Goal: Task Accomplishment & Management: Manage account settings

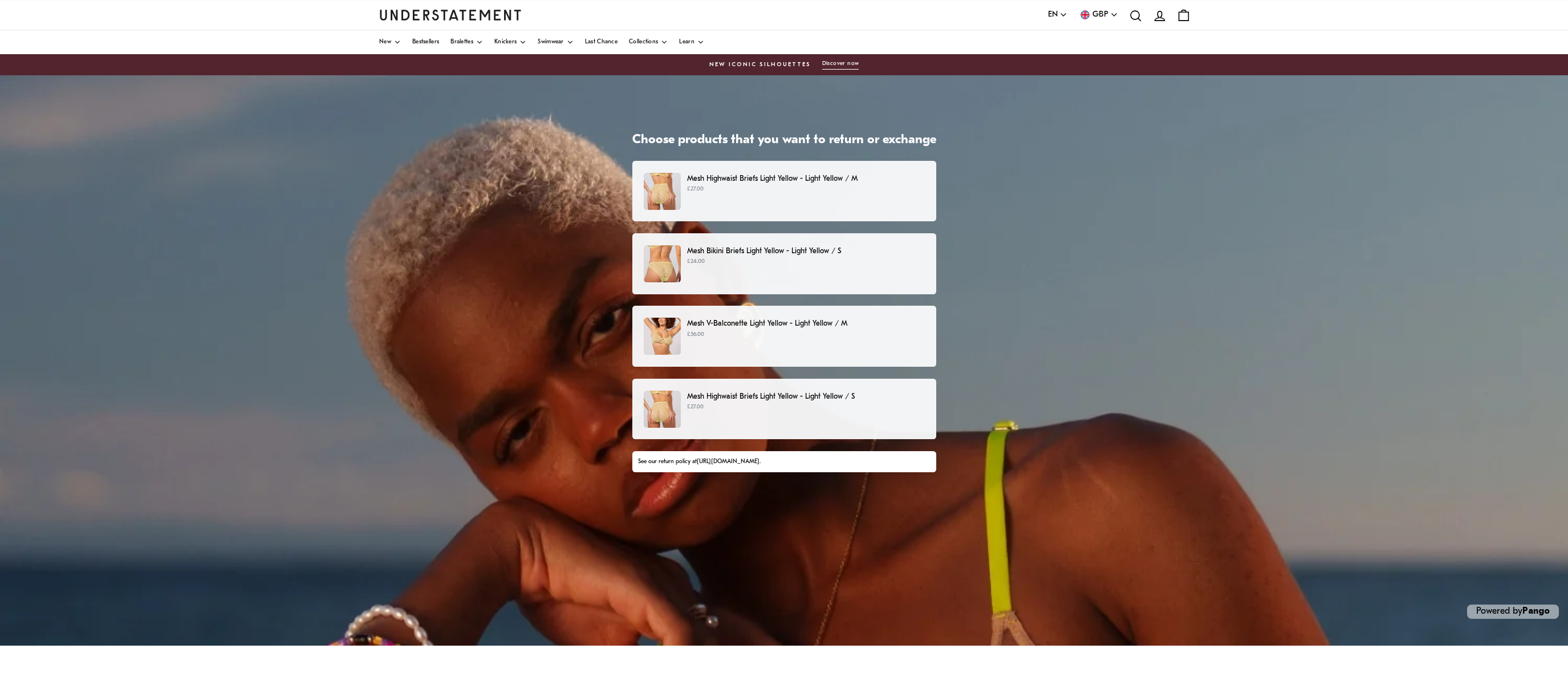
click at [783, 189] on p "£27.00" at bounding box center [806, 189] width 238 height 9
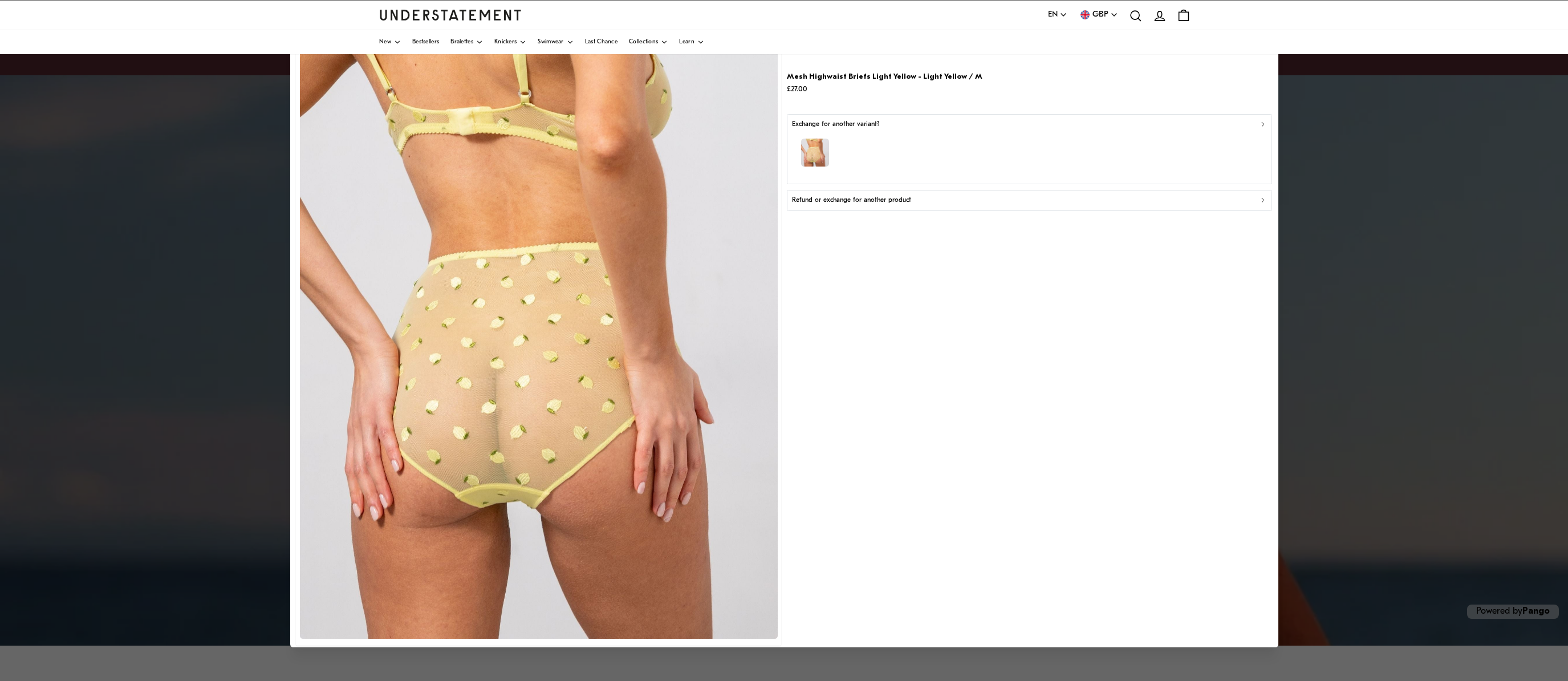
click at [951, 202] on div "Refund or exchange for another product" at bounding box center [1030, 200] width 475 height 11
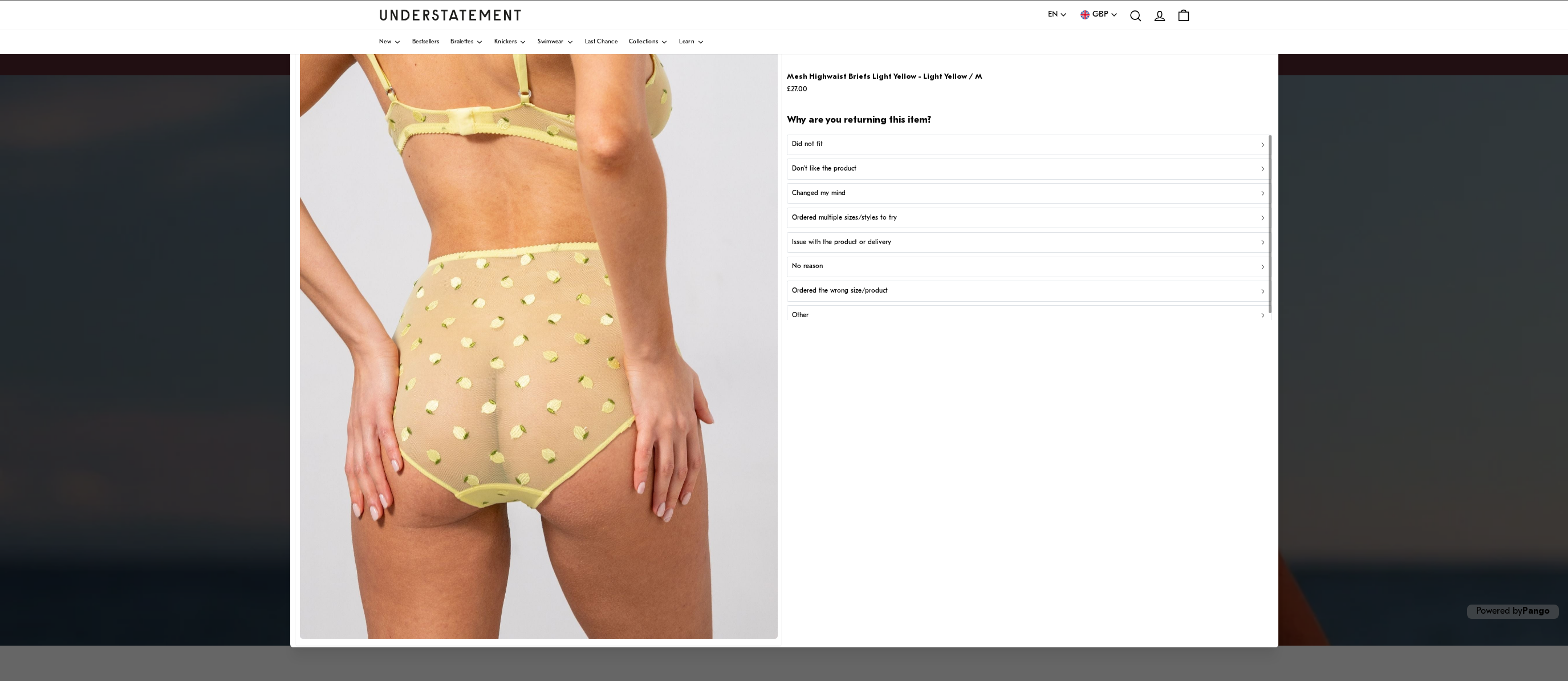
click at [900, 145] on div "Did not fit" at bounding box center [1030, 144] width 475 height 11
click at [858, 166] on div "Too big" at bounding box center [1030, 169] width 475 height 11
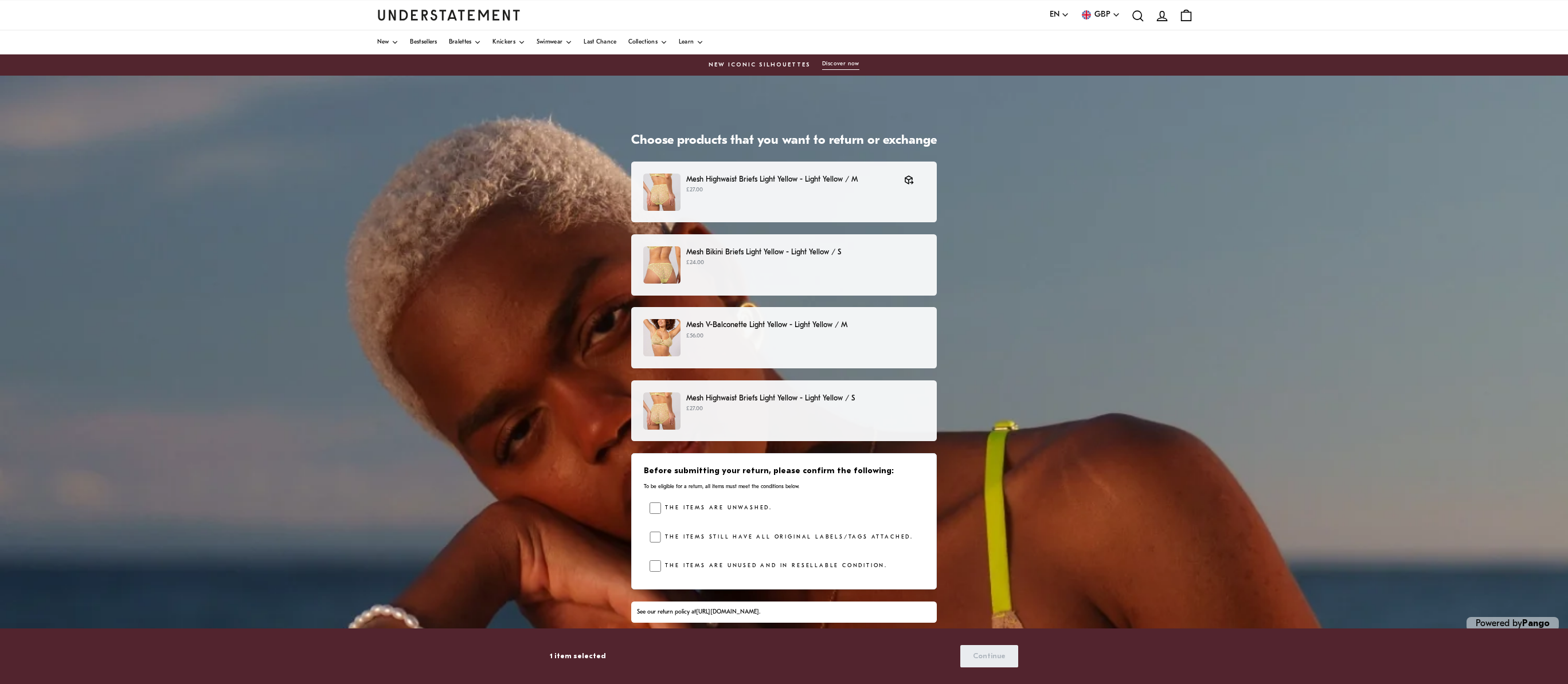
click at [797, 421] on div "Mesh Highwaist Briefs Light Yellow - Light Yellow / S £27.00" at bounding box center [784, 411] width 282 height 37
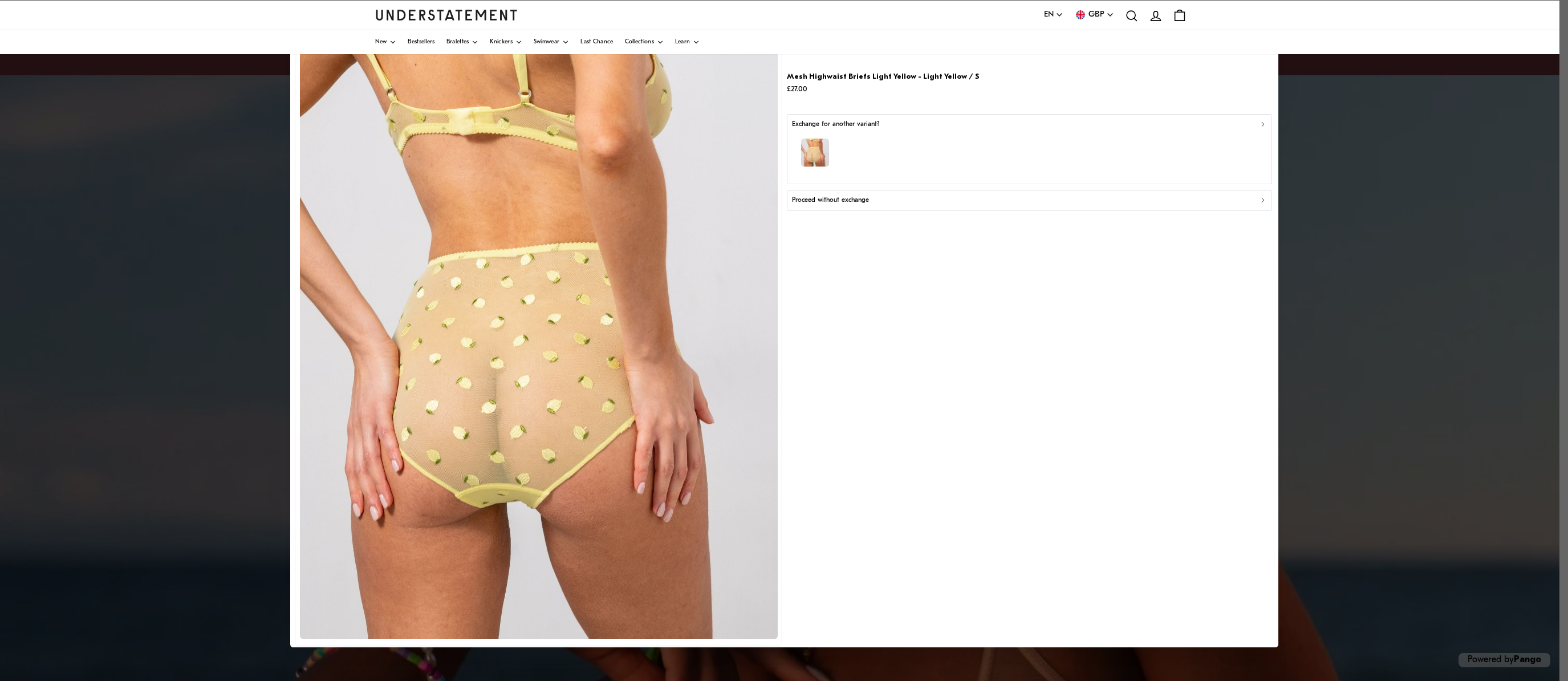
click at [1364, 130] on div at bounding box center [784, 340] width 1568 height 681
click at [227, 137] on div at bounding box center [784, 340] width 1568 height 681
click at [1225, 192] on button "Proceed without exchange" at bounding box center [1029, 200] width 485 height 21
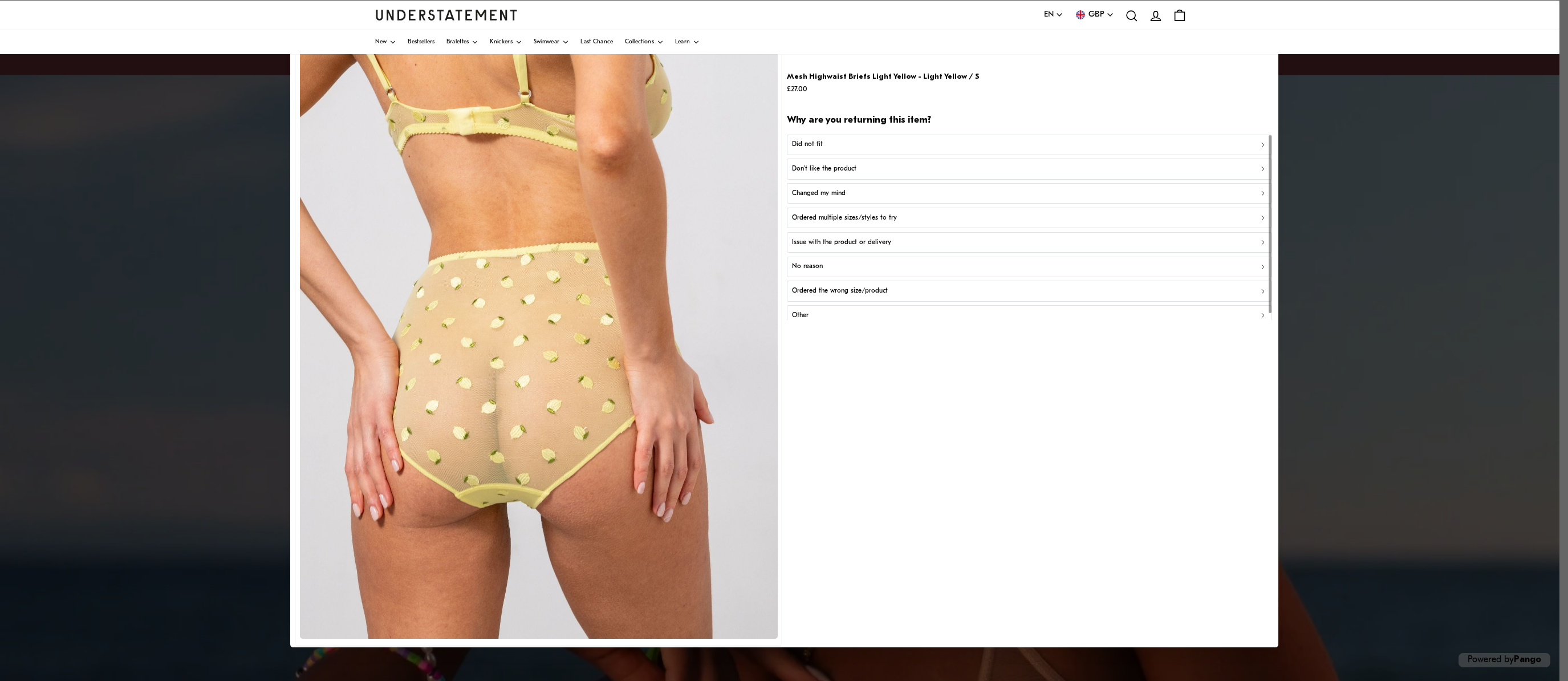
click at [1065, 137] on button "Did not fit" at bounding box center [1029, 144] width 485 height 21
click at [1395, 145] on div at bounding box center [784, 340] width 1568 height 681
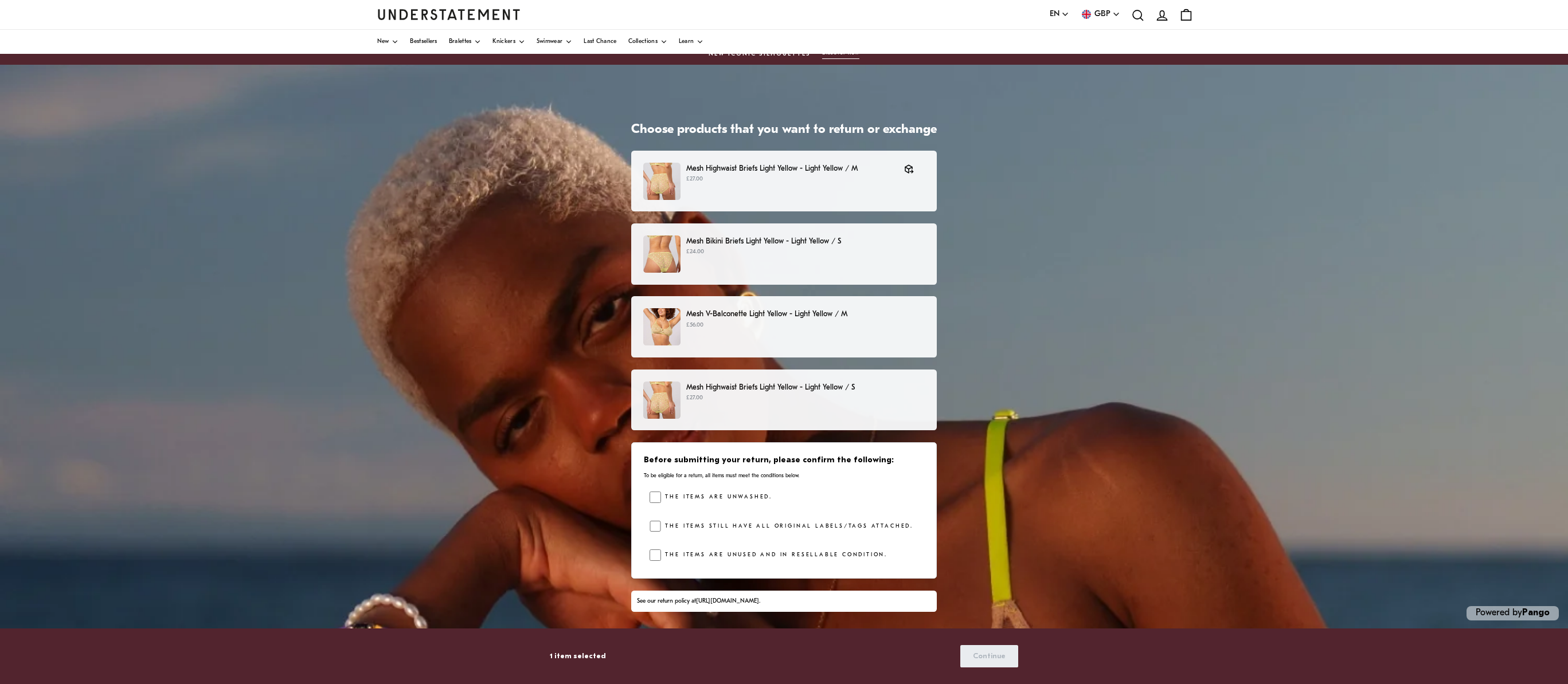
scroll to position [13, 0]
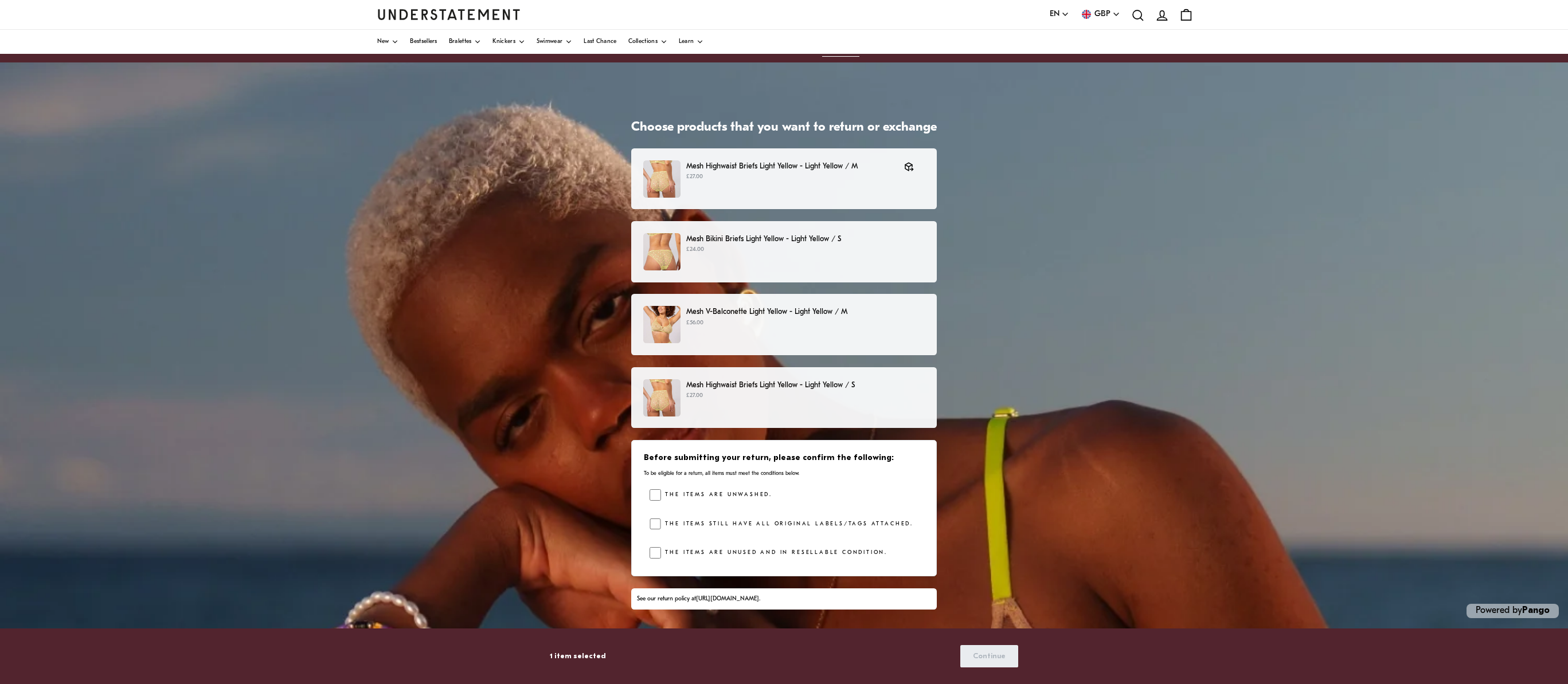
click at [771, 259] on div "Mesh Bikini Briefs Light Yellow - Light Yellow / S £24.00" at bounding box center [784, 252] width 282 height 37
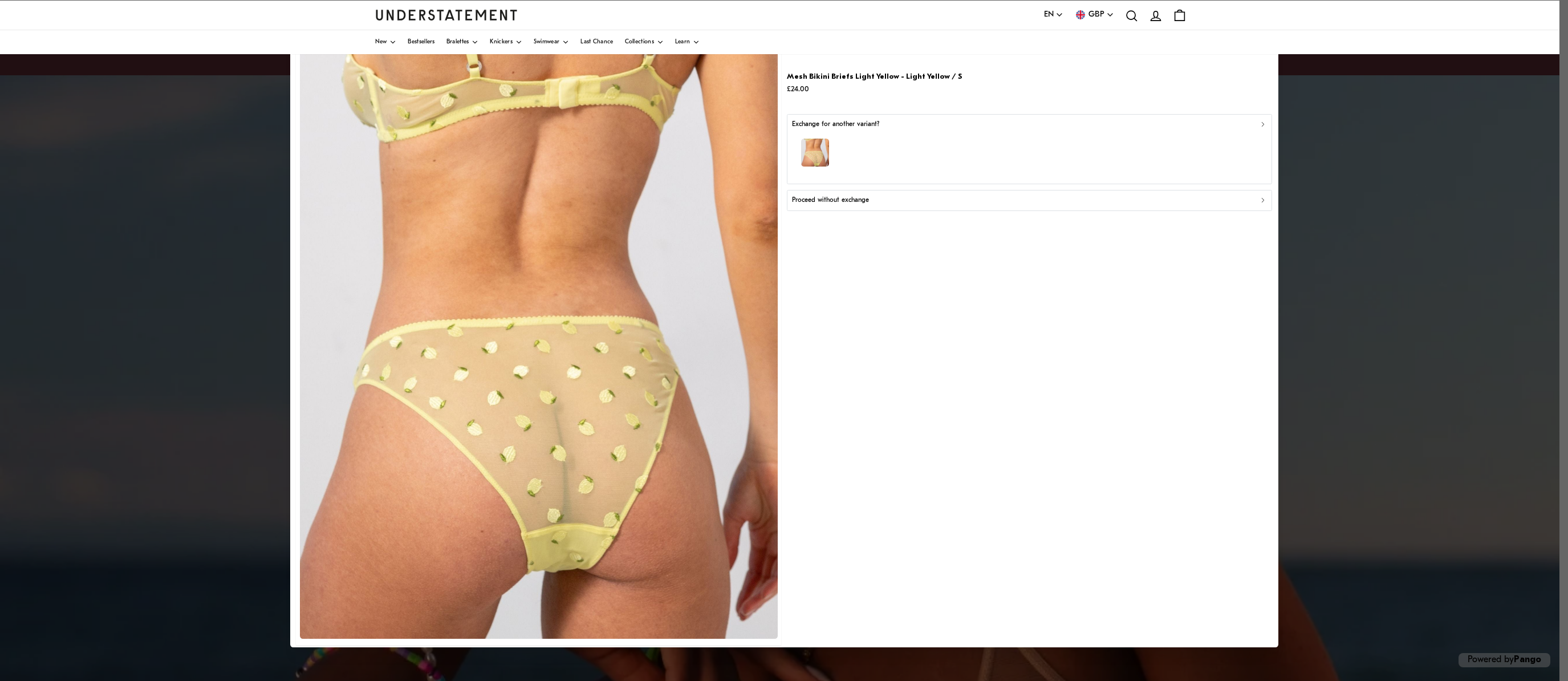
click at [893, 148] on div "button" at bounding box center [1030, 154] width 475 height 50
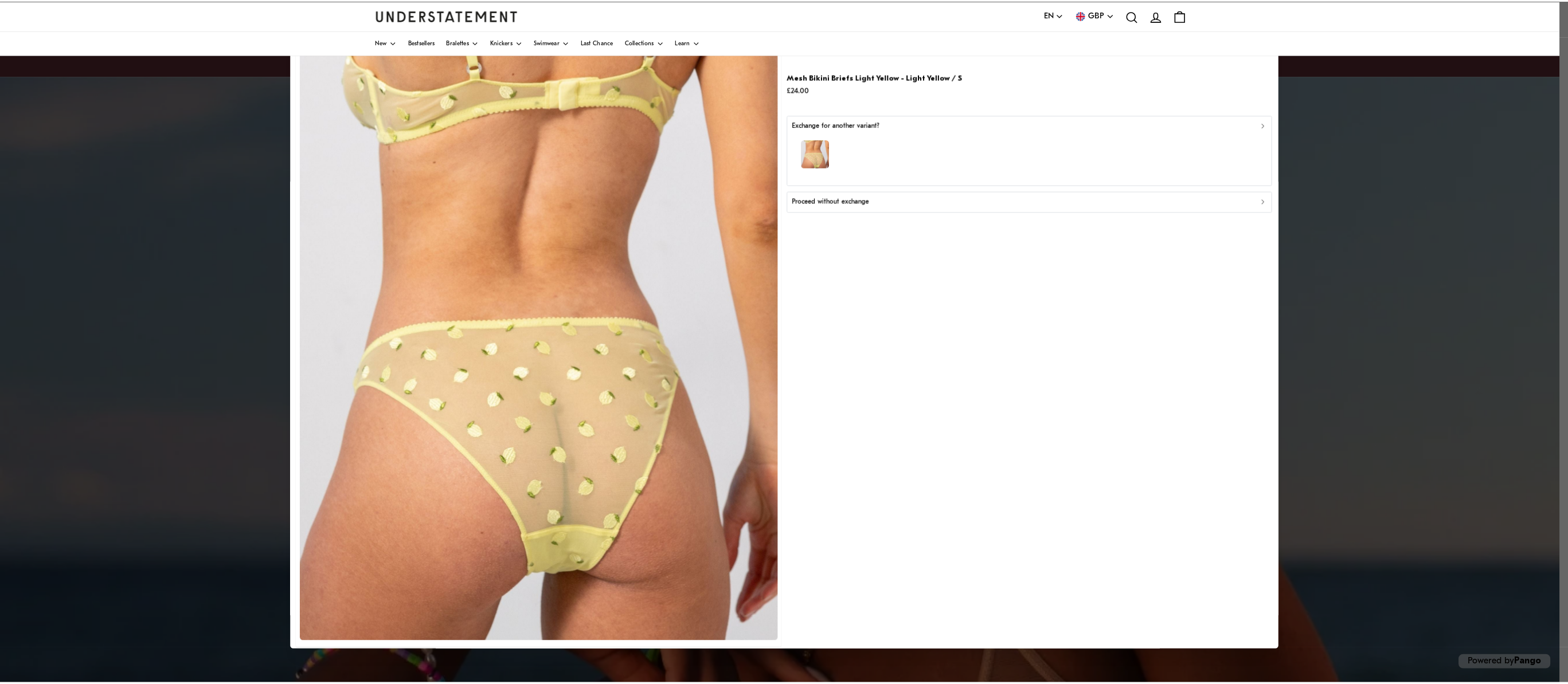
scroll to position [13, 0]
